Goal: Check status: Check status

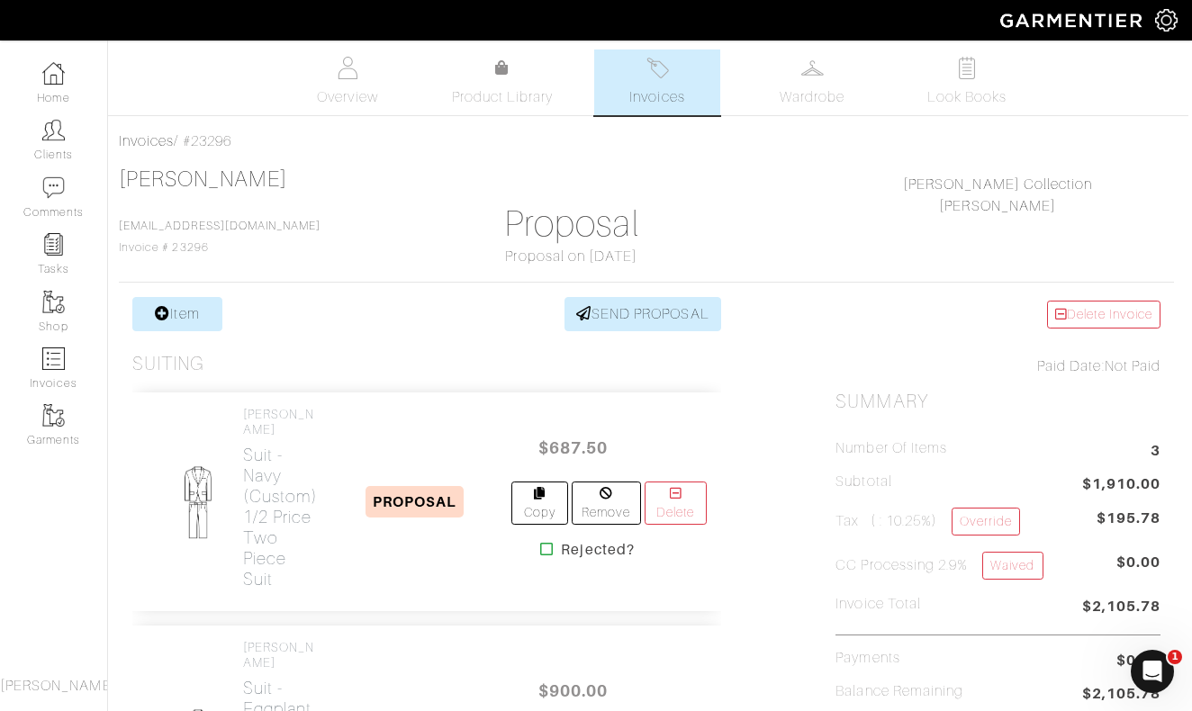
scroll to position [0, 4]
click at [65, 140] on link "Clients" at bounding box center [53, 140] width 107 height 57
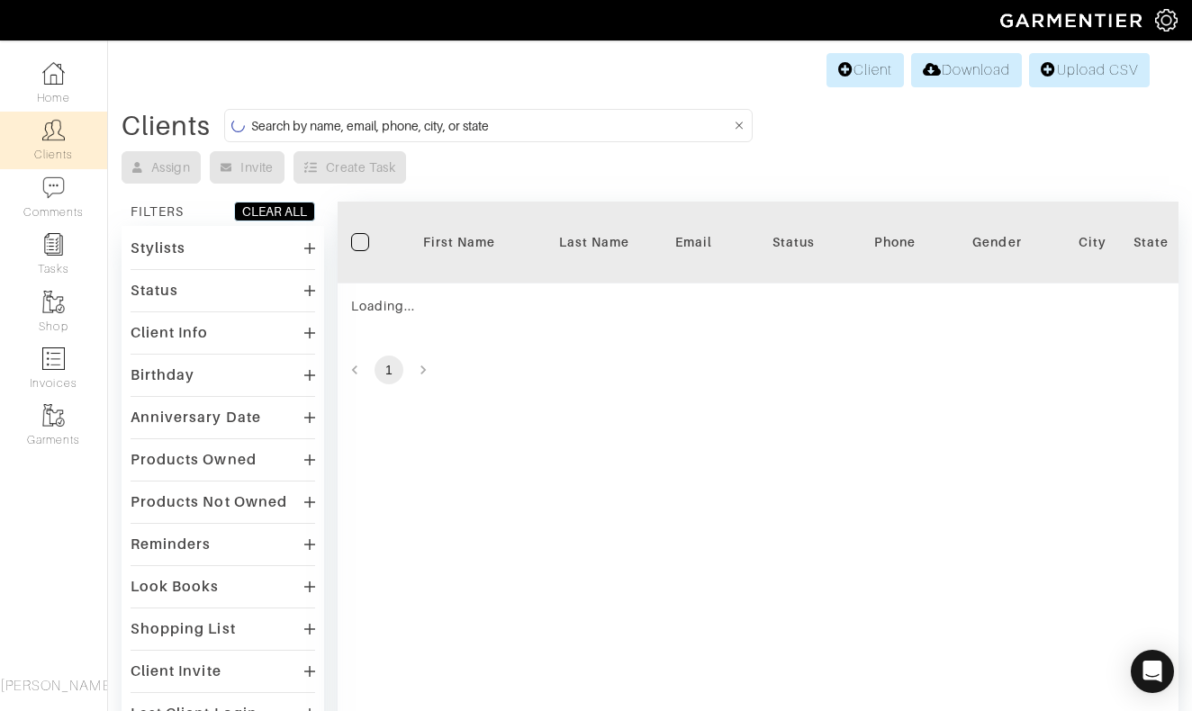
click at [548, 126] on input at bounding box center [491, 125] width 480 height 23
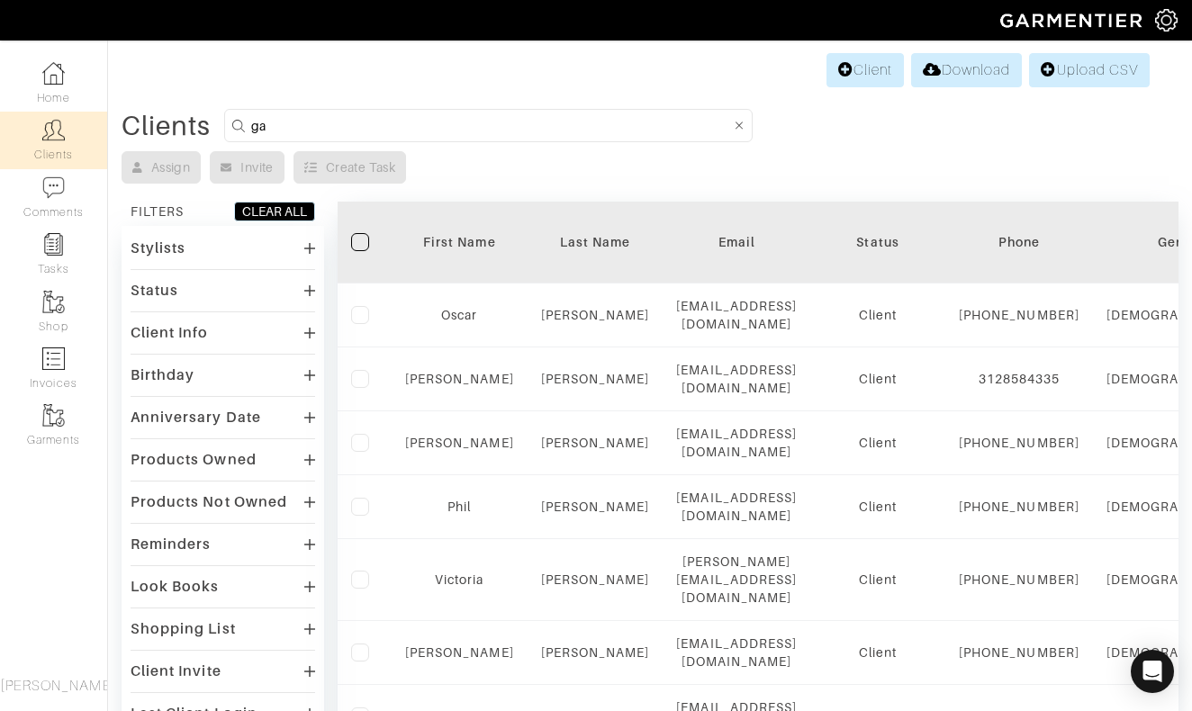
type input "g"
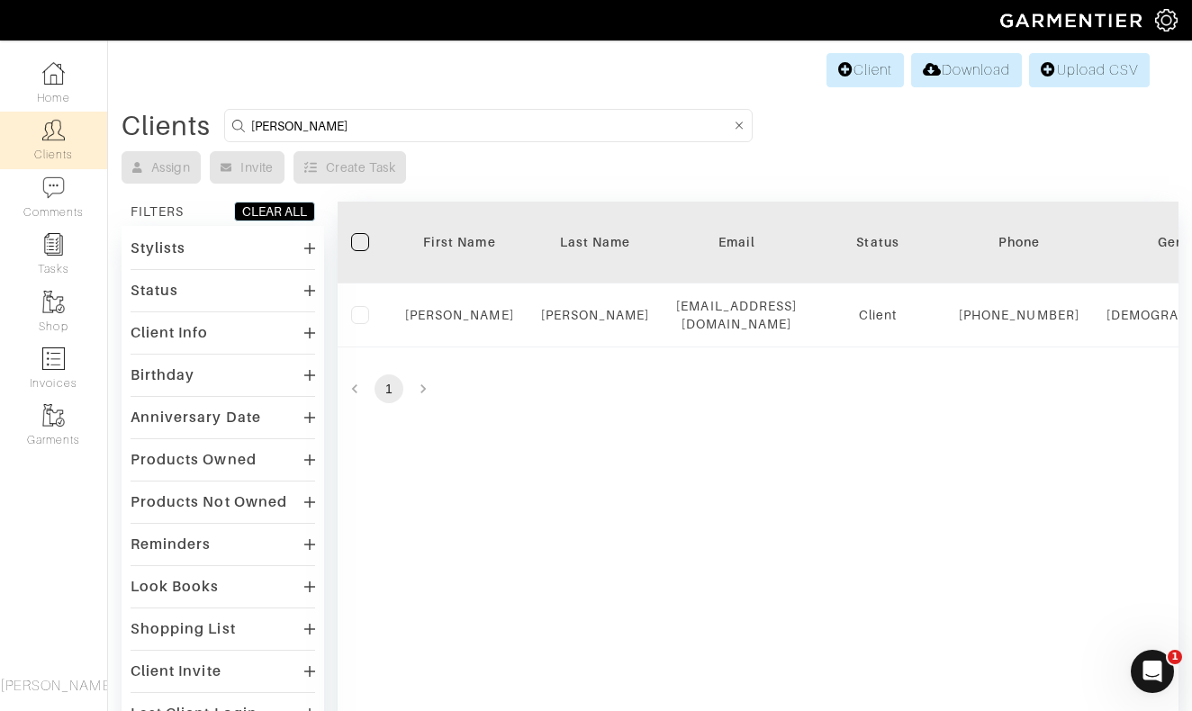
type input "[PERSON_NAME]"
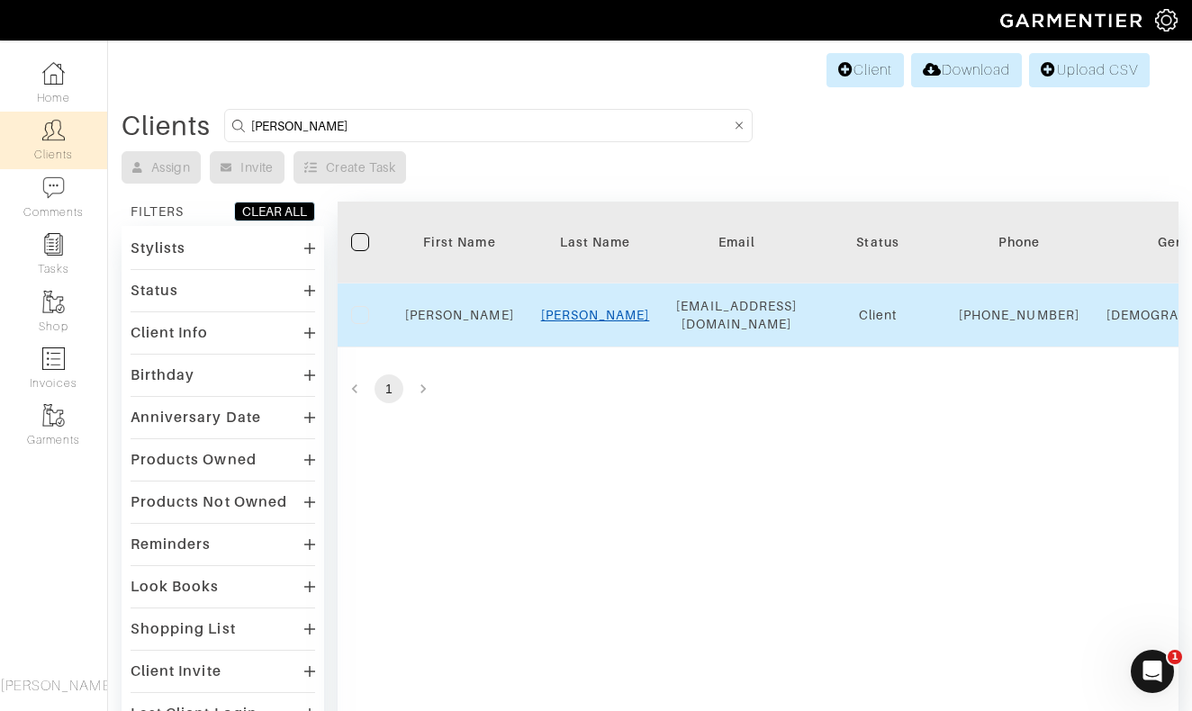
drag, startPoint x: 548, startPoint y: 126, endPoint x: 582, endPoint y: 328, distance: 204.4
click at [582, 322] on link "[PERSON_NAME]" at bounding box center [595, 315] width 109 height 14
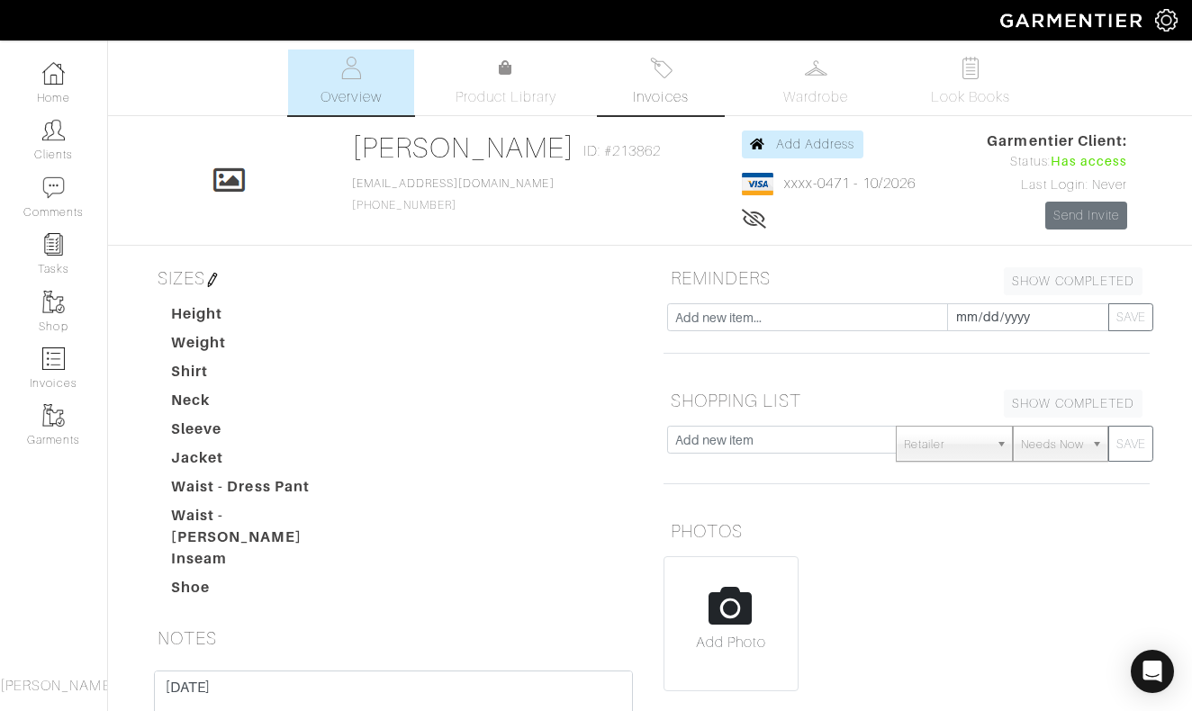
click at [662, 78] on img at bounding box center [661, 68] width 23 height 23
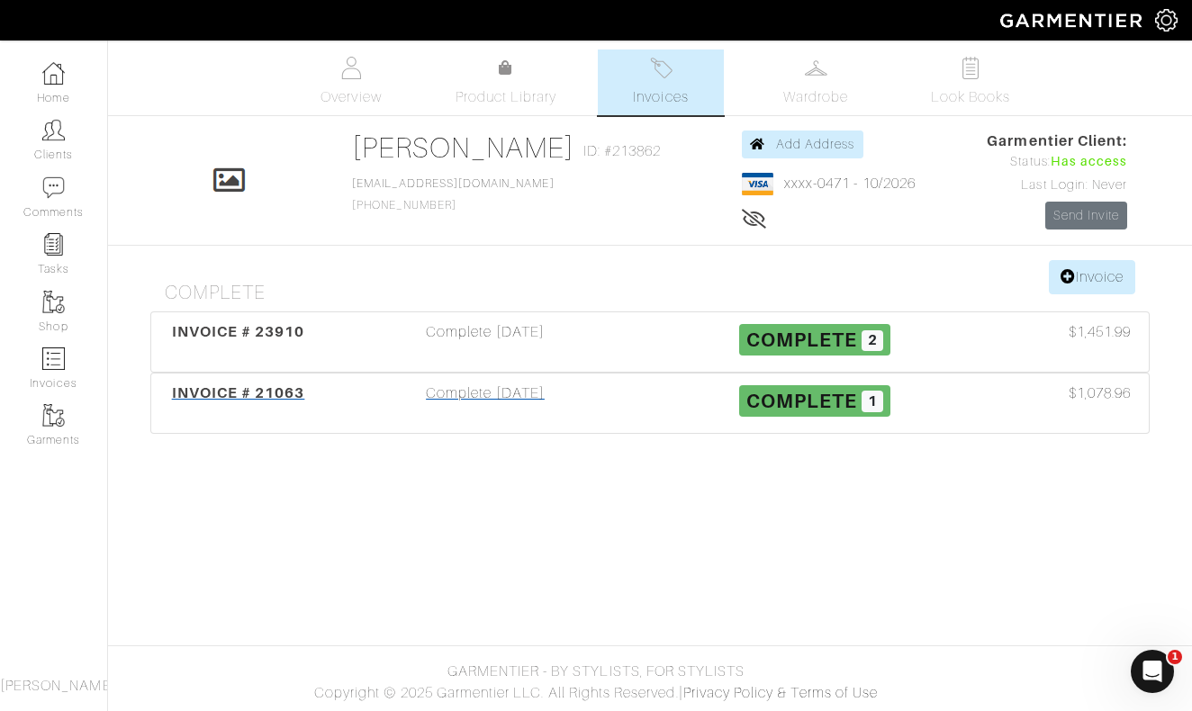
click at [502, 394] on div "Complete 08/28/24" at bounding box center [484, 403] width 329 height 41
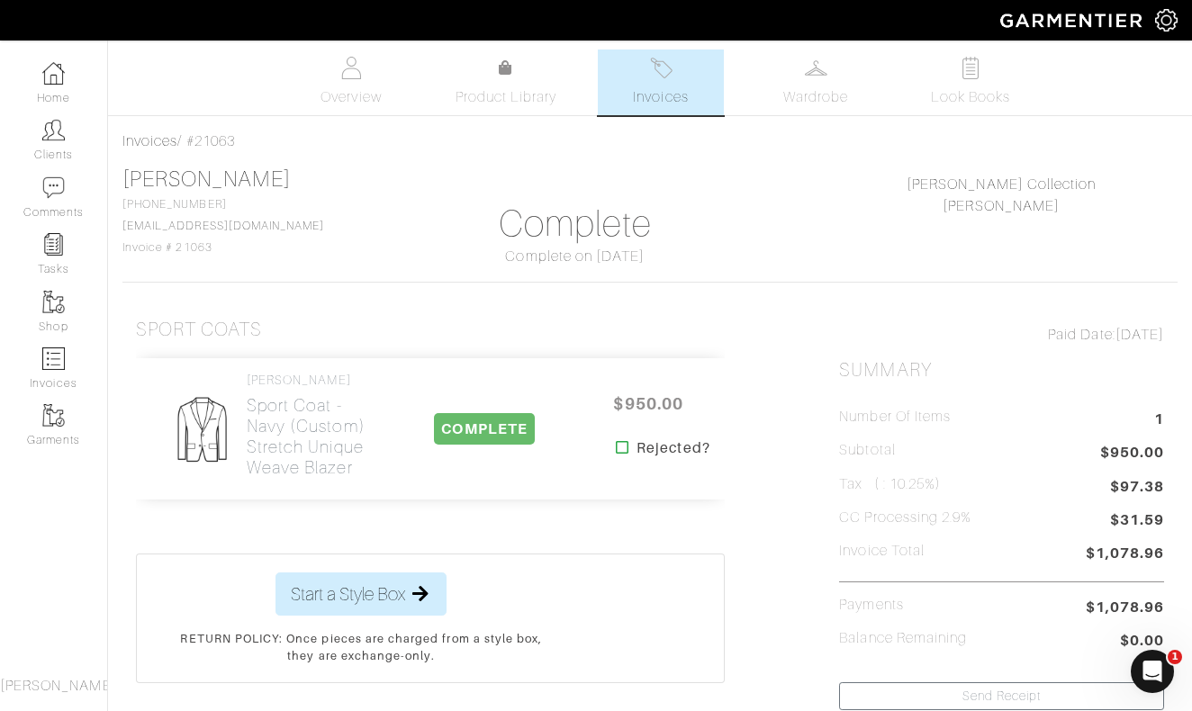
scroll to position [-13, 0]
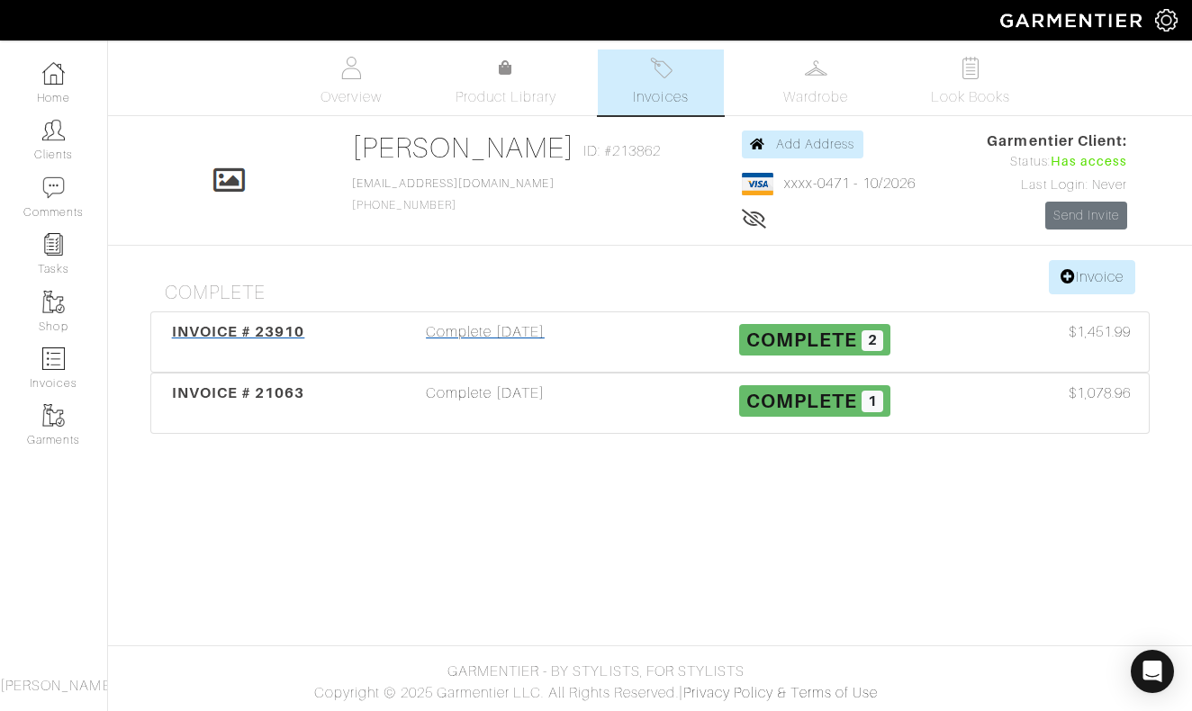
click at [470, 331] on div "Complete 06/12/25" at bounding box center [484, 341] width 329 height 41
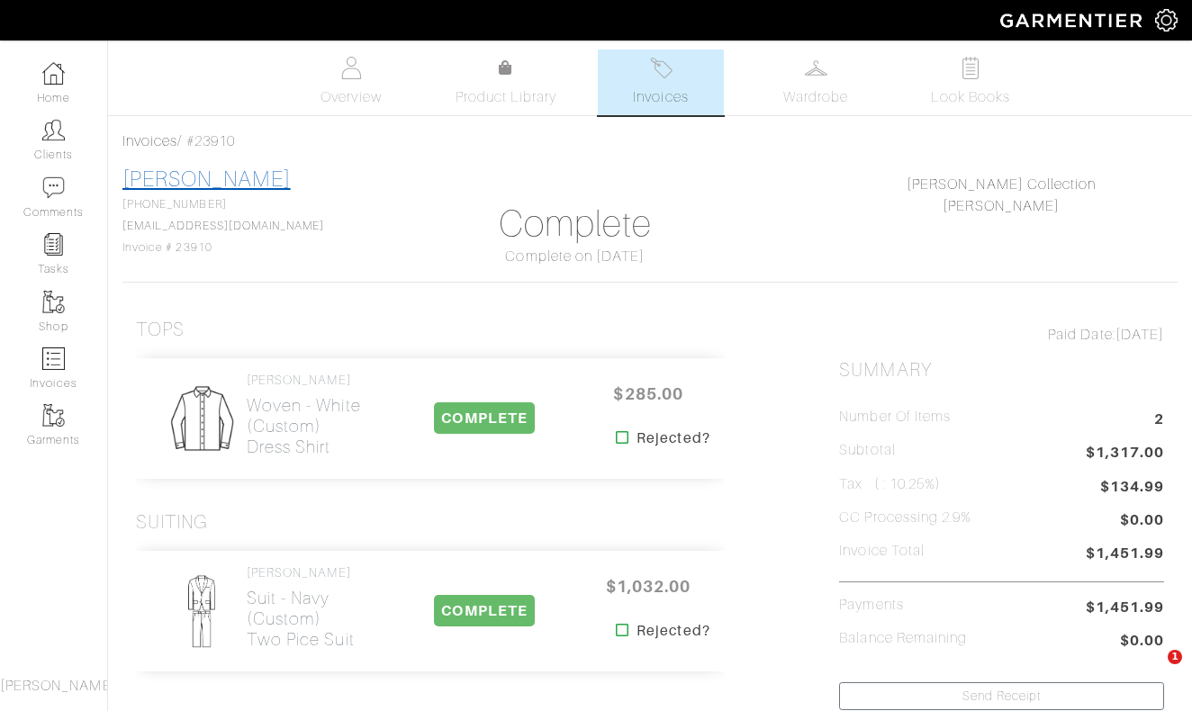
click at [175, 182] on link "JUAN GIRON" at bounding box center [206, 178] width 168 height 23
